Goal: Information Seeking & Learning: Understand process/instructions

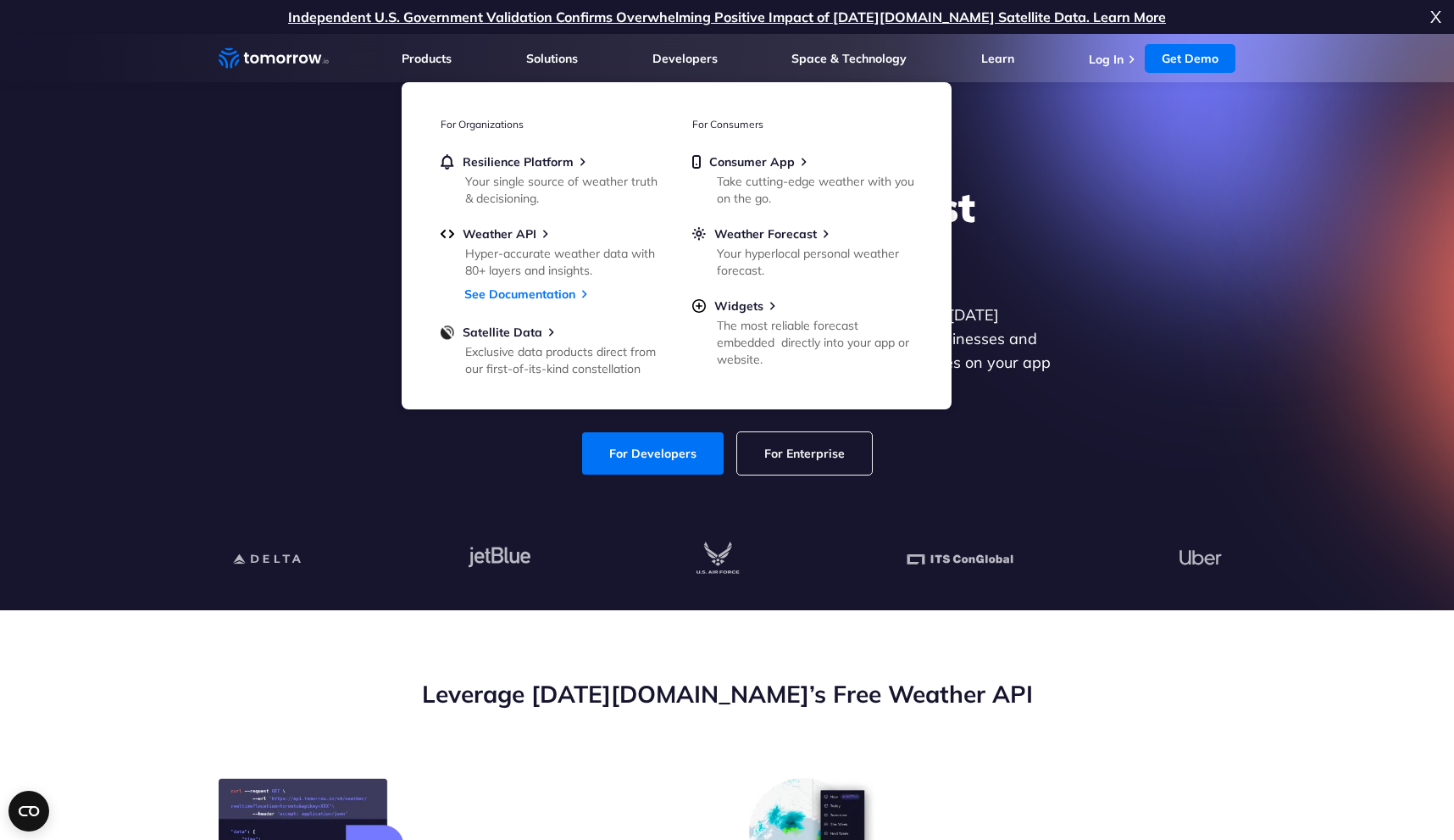
click at [562, 302] on ul "Resilience Platform Your single source of weather truth & decisioning. Weather …" at bounding box center [551, 264] width 221 height 220
click at [562, 293] on link "See Documentation" at bounding box center [520, 294] width 111 height 16
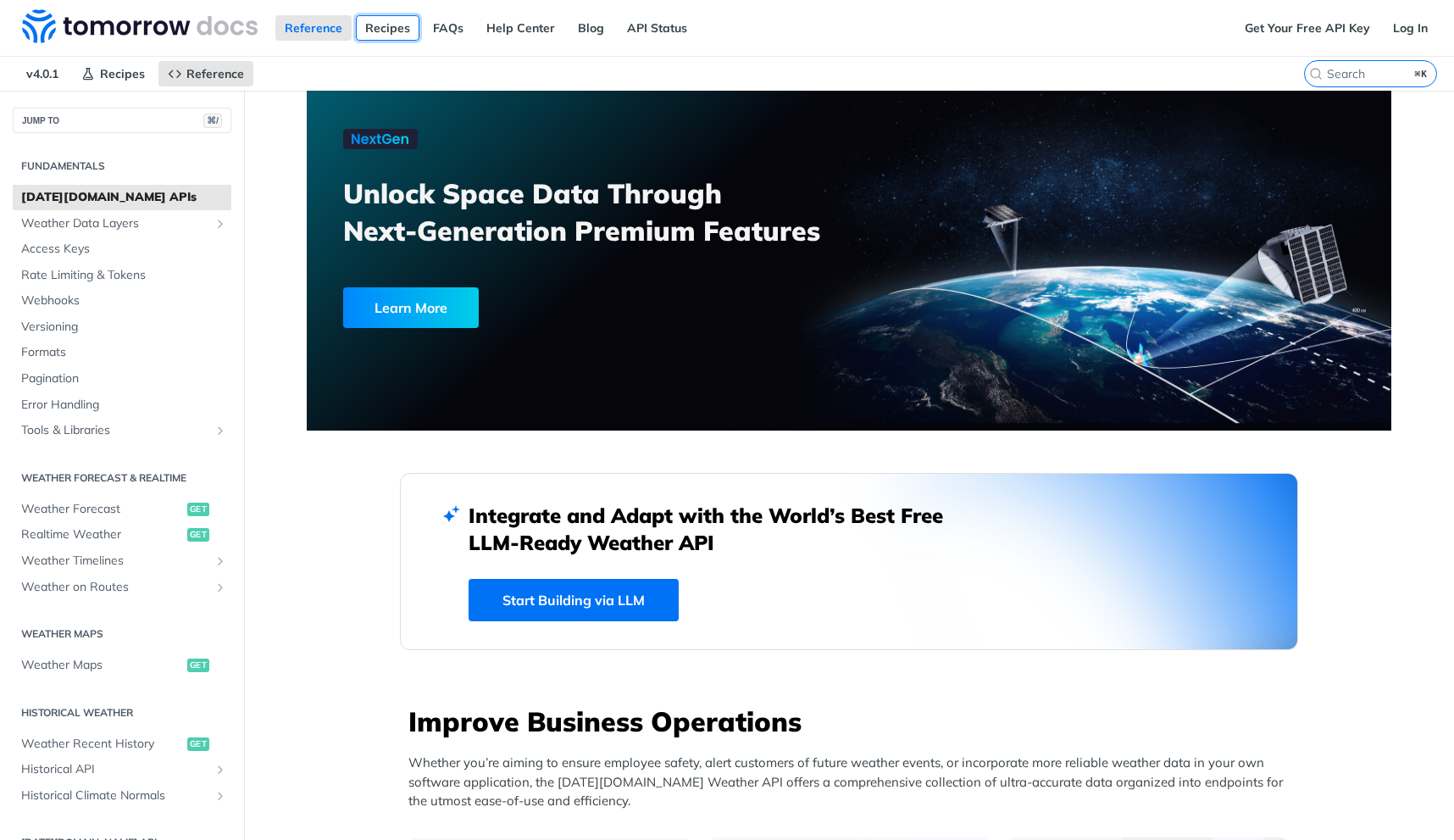
click at [384, 34] on link "Recipes" at bounding box center [387, 28] width 63 height 26
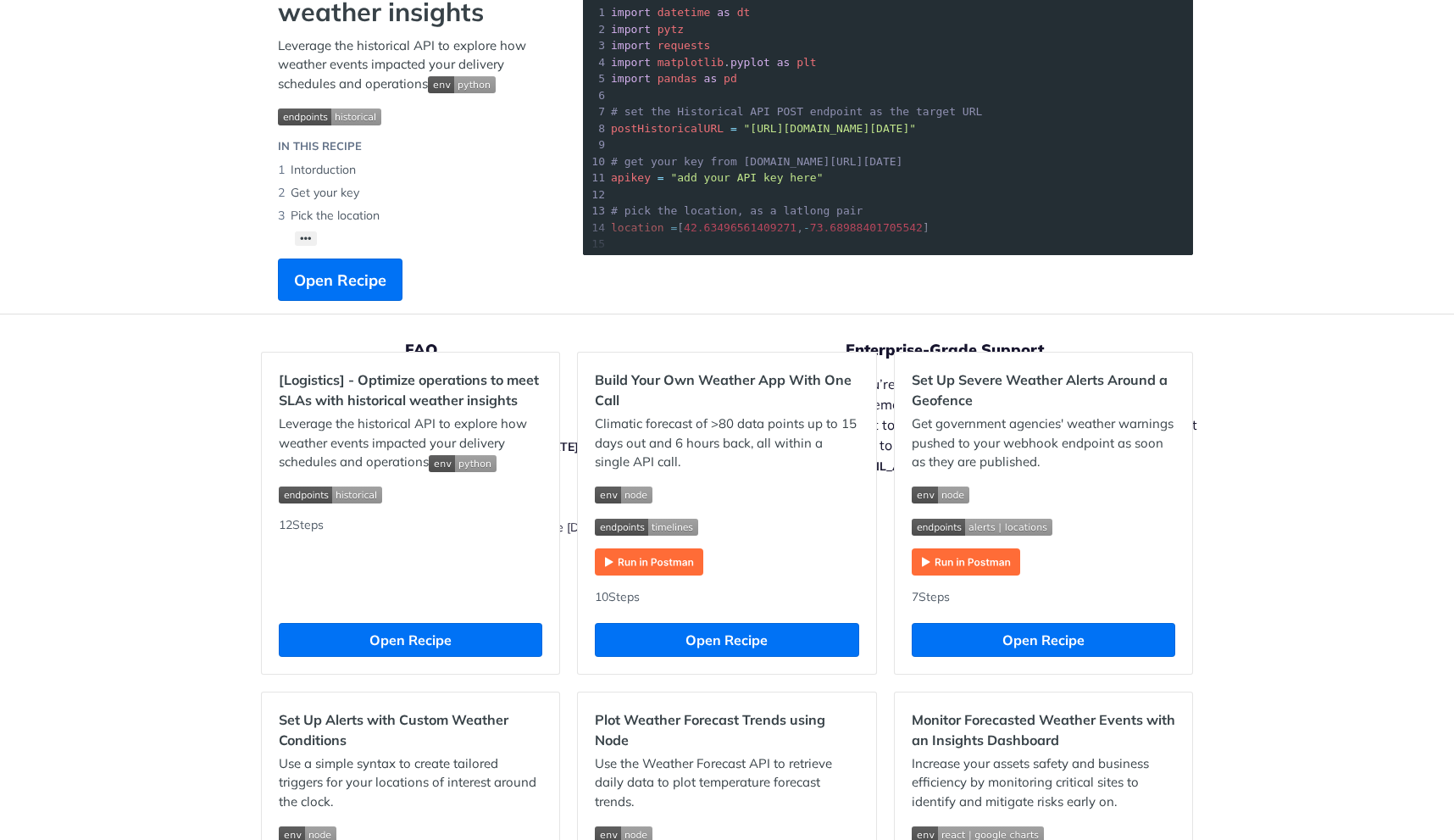
scroll to position [258, 0]
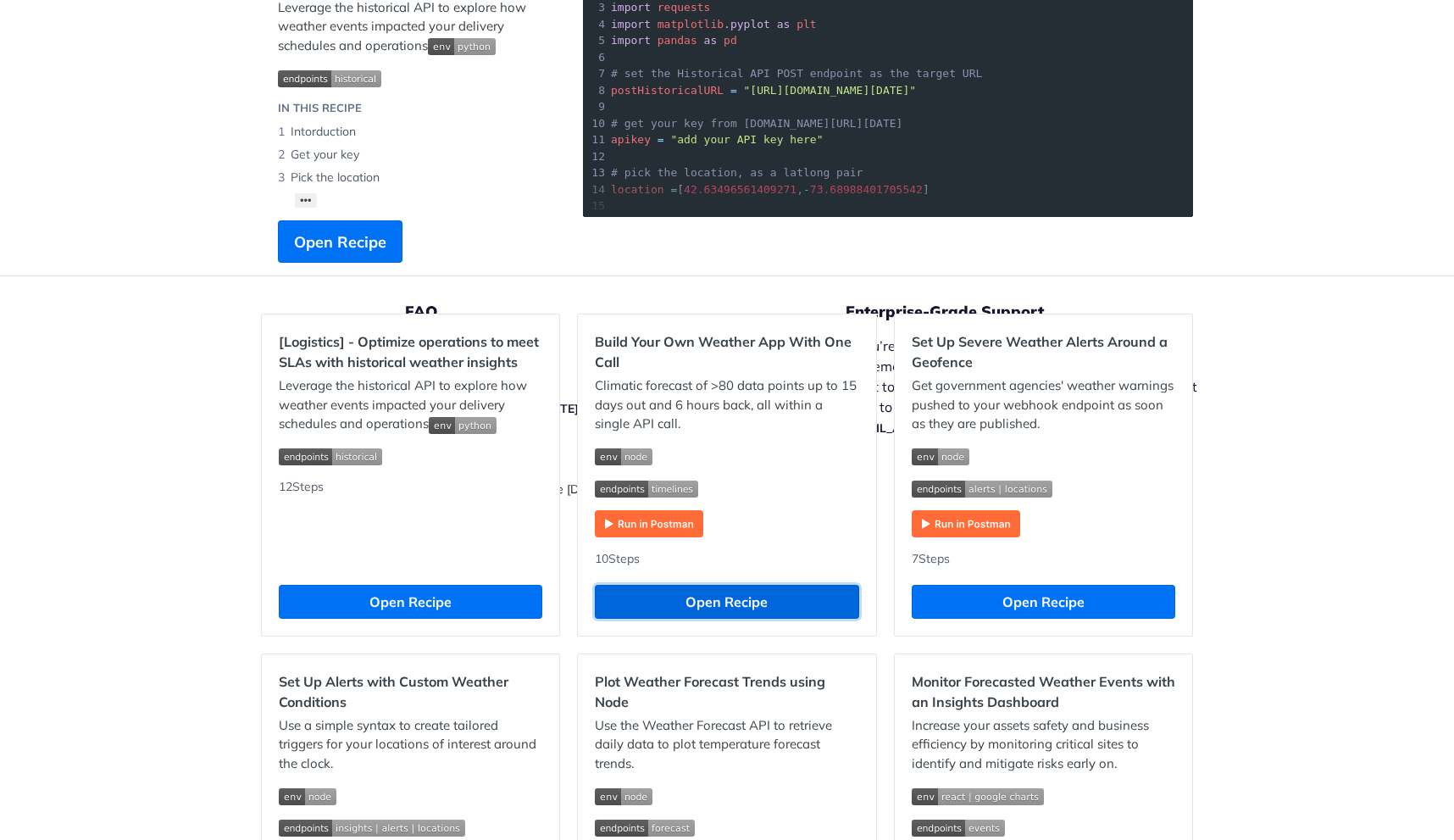
click at [655, 591] on button "Open Recipe" at bounding box center [727, 601] width 264 height 34
